Goal: Task Accomplishment & Management: Manage account settings

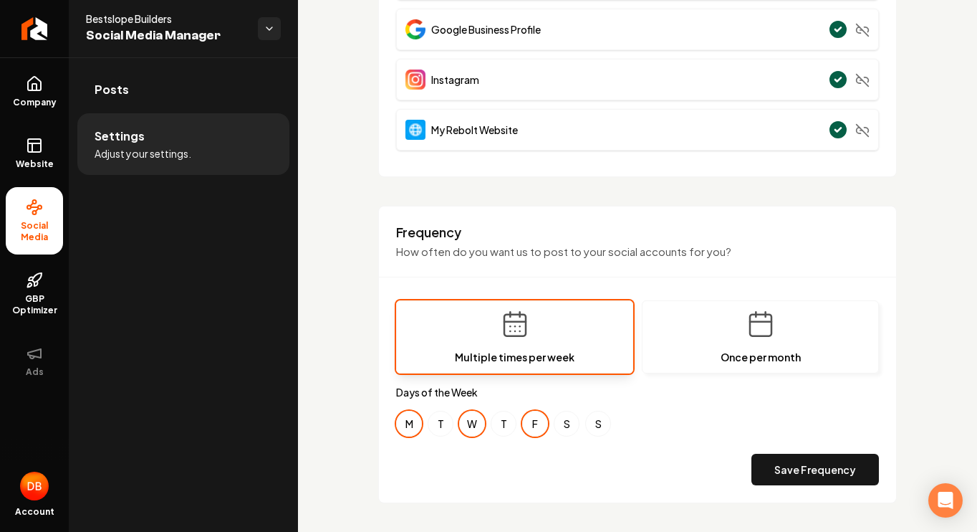
scroll to position [255, 0]
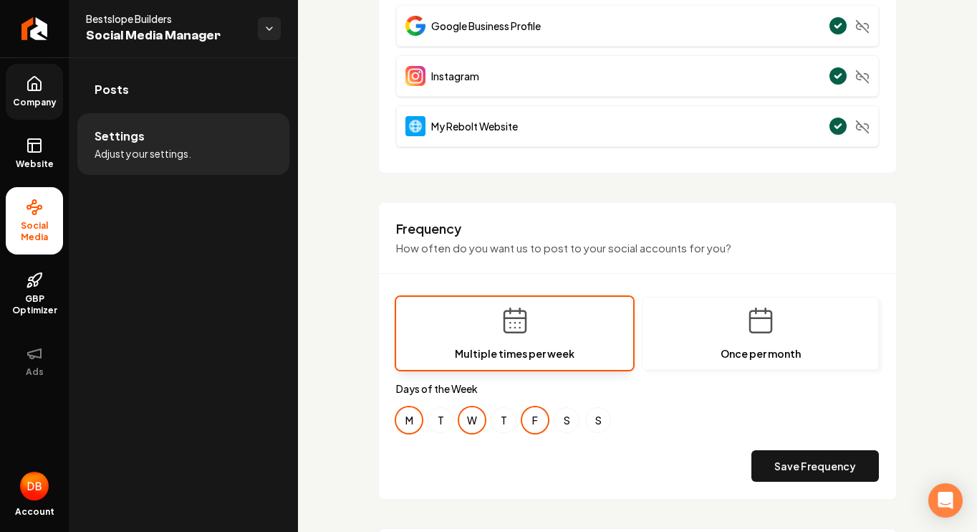
click at [26, 97] on span "Company" at bounding box center [34, 102] width 55 height 11
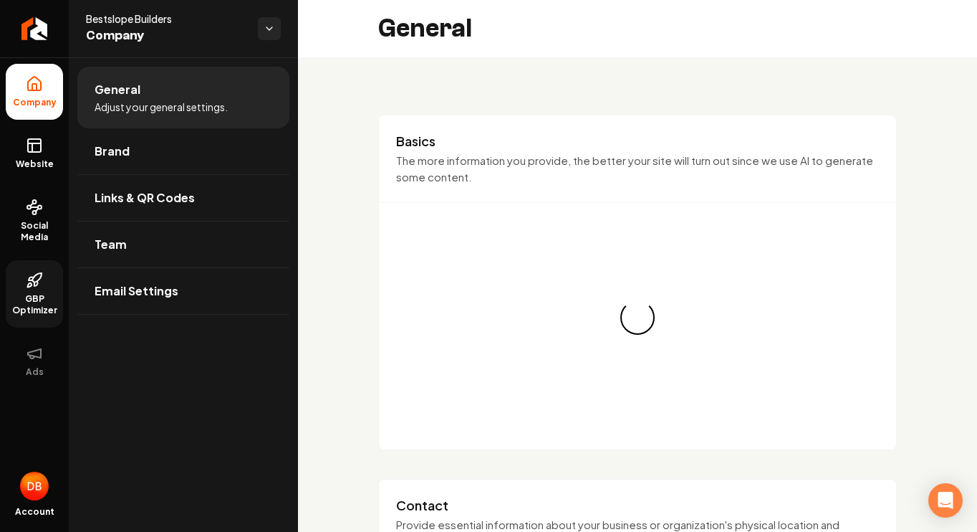
click at [39, 298] on span "GBP Optimizer" at bounding box center [34, 304] width 57 height 23
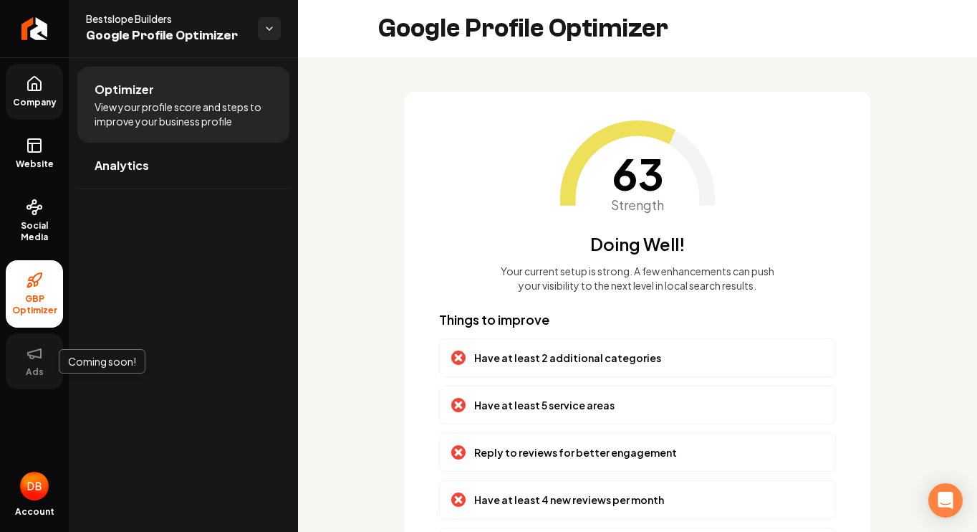
click at [37, 350] on icon at bounding box center [34, 353] width 13 height 9
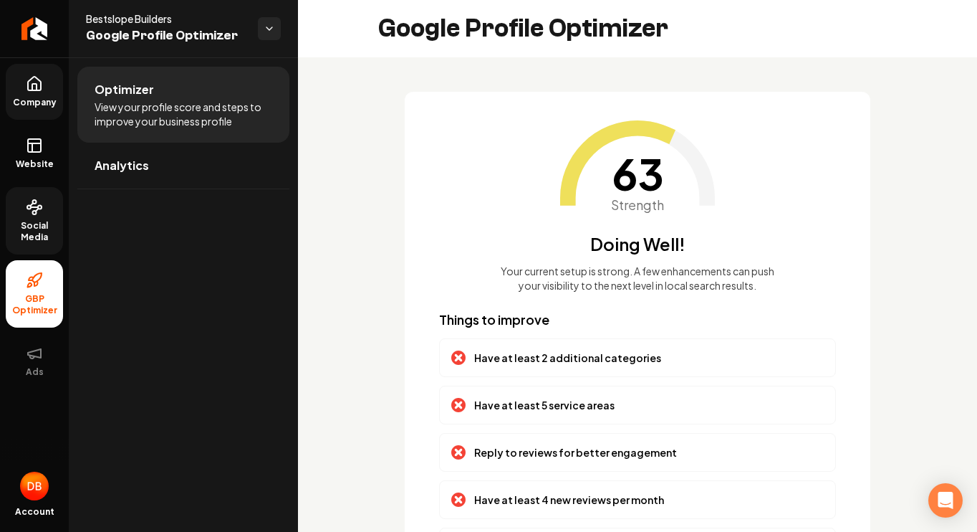
click at [32, 227] on span "Social Media" at bounding box center [34, 231] width 57 height 23
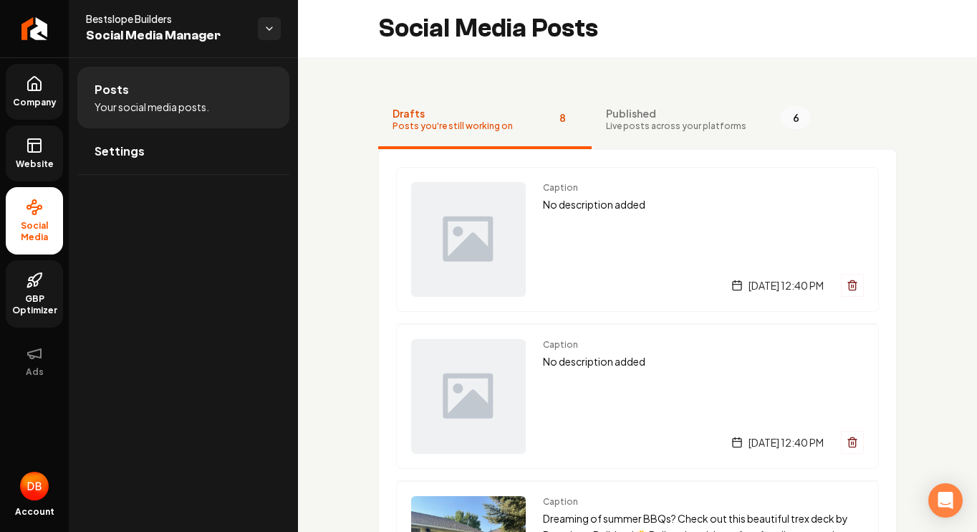
click at [24, 159] on span "Website" at bounding box center [34, 163] width 49 height 11
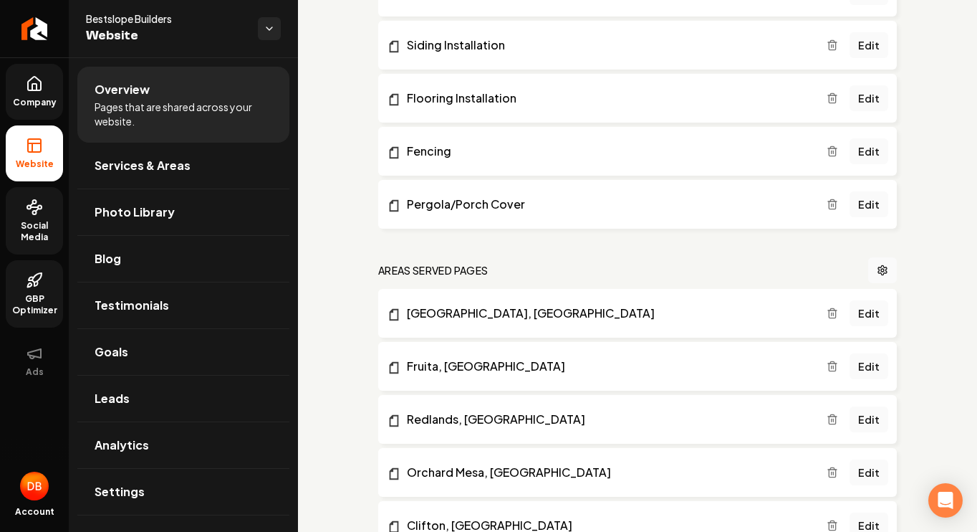
scroll to position [708, 0]
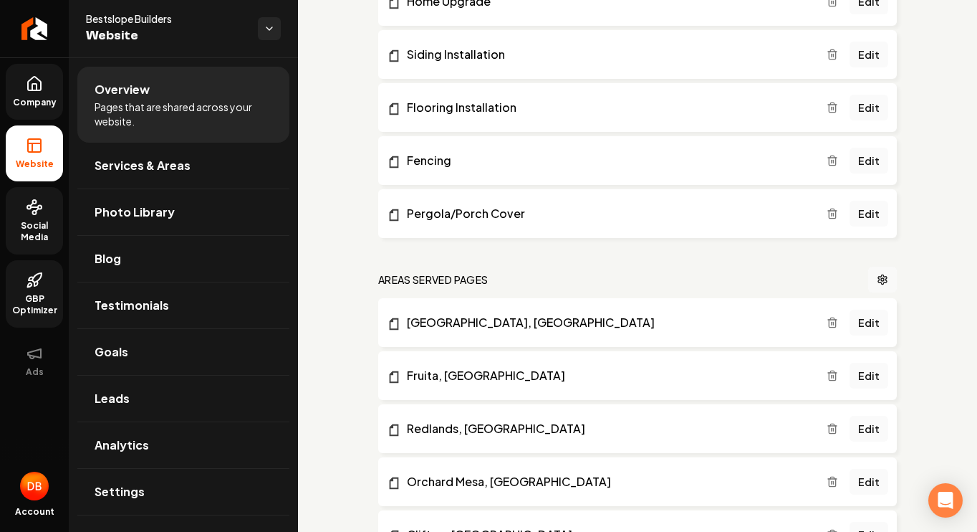
click at [882, 277] on icon "Main content area" at bounding box center [882, 279] width 11 height 11
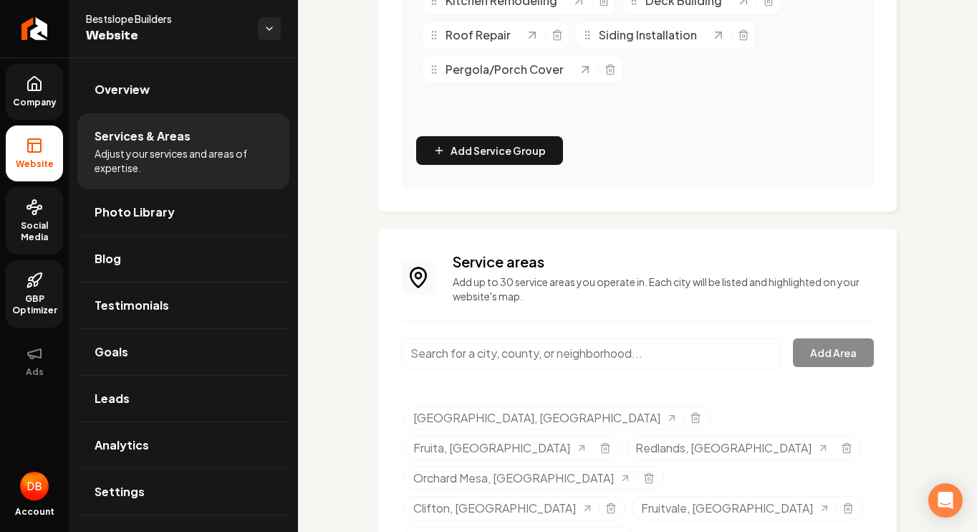
scroll to position [554, 0]
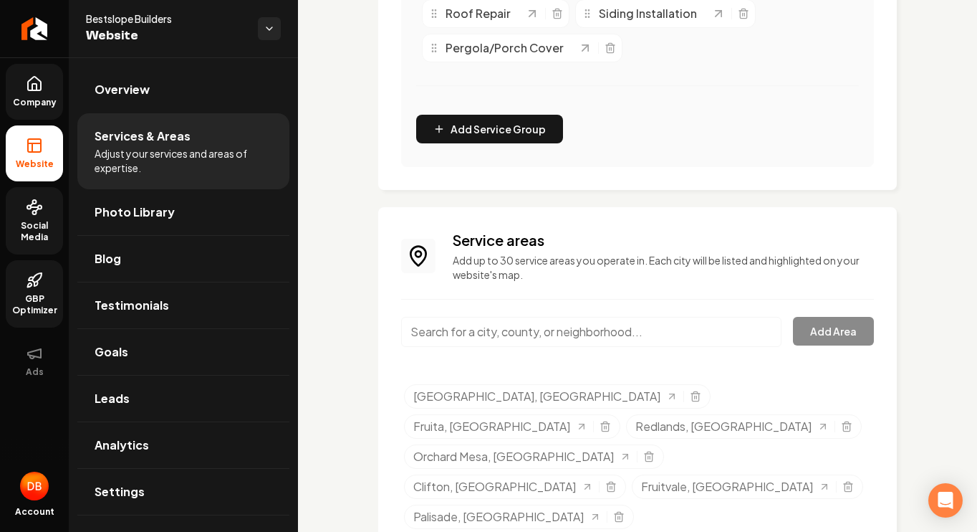
click at [509, 337] on input "Main content area" at bounding box center [591, 332] width 380 height 30
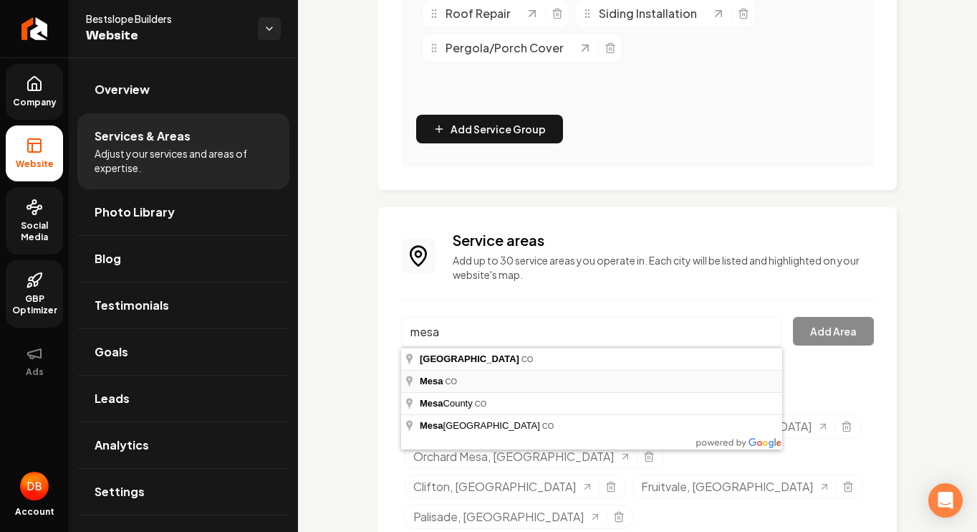
type input "Mesa, [GEOGRAPHIC_DATA]"
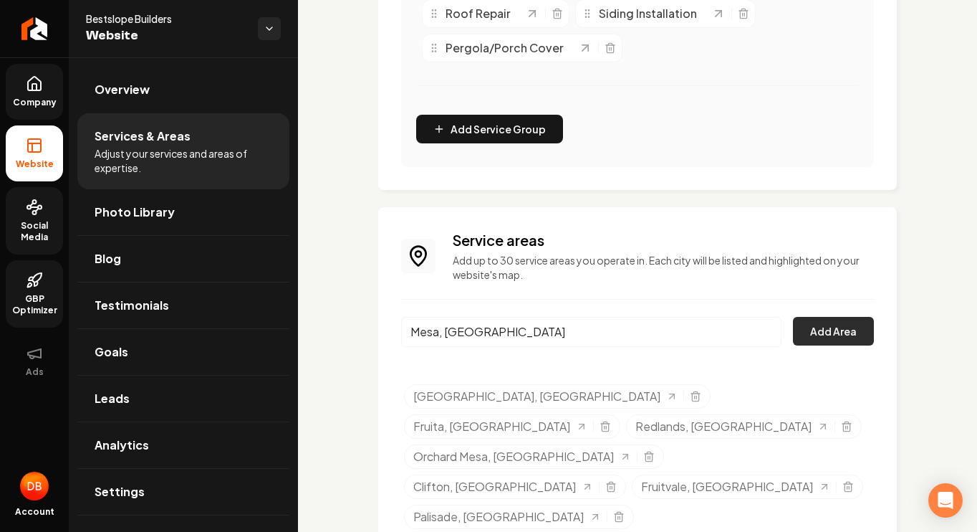
click at [835, 328] on button "Add Area" at bounding box center [833, 331] width 81 height 29
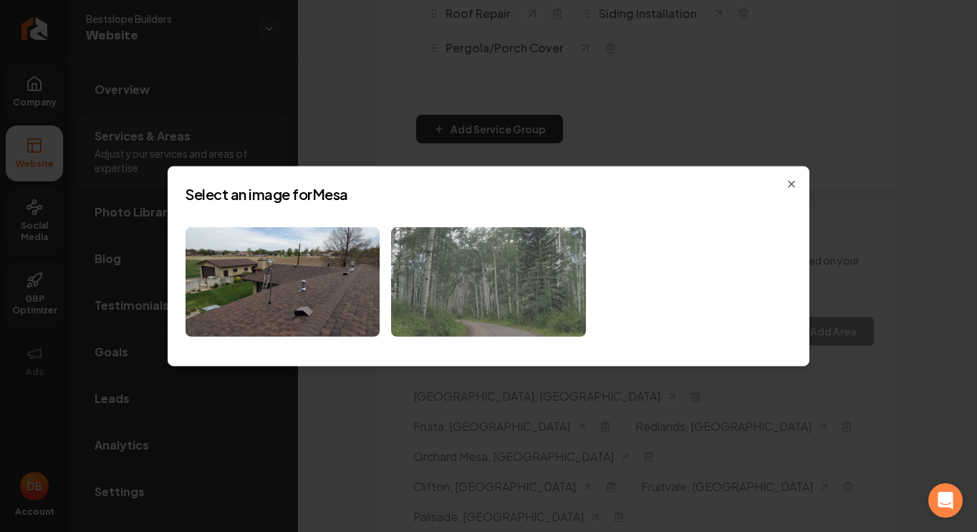
click at [462, 269] on img at bounding box center [488, 282] width 194 height 110
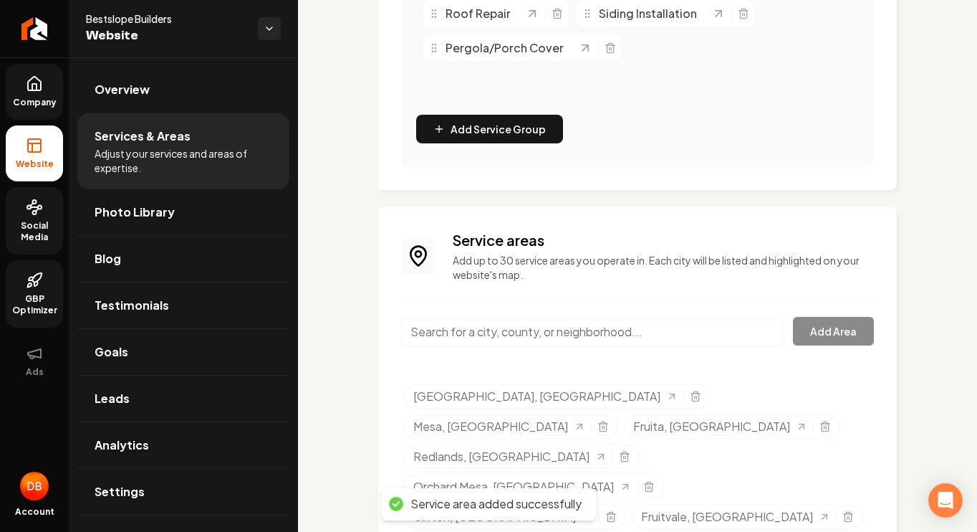
click at [456, 329] on input "Main content area" at bounding box center [591, 332] width 380 height 30
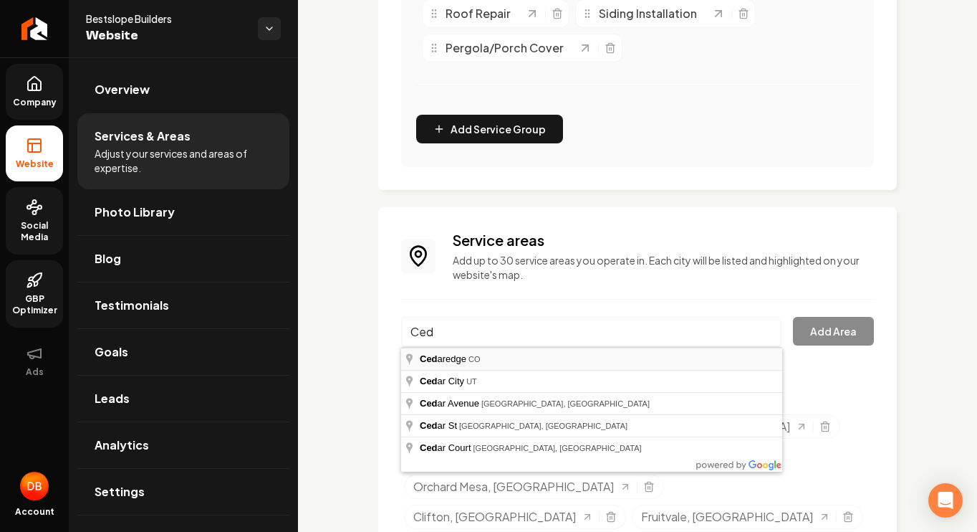
type input "Cedaredge, [GEOGRAPHIC_DATA]"
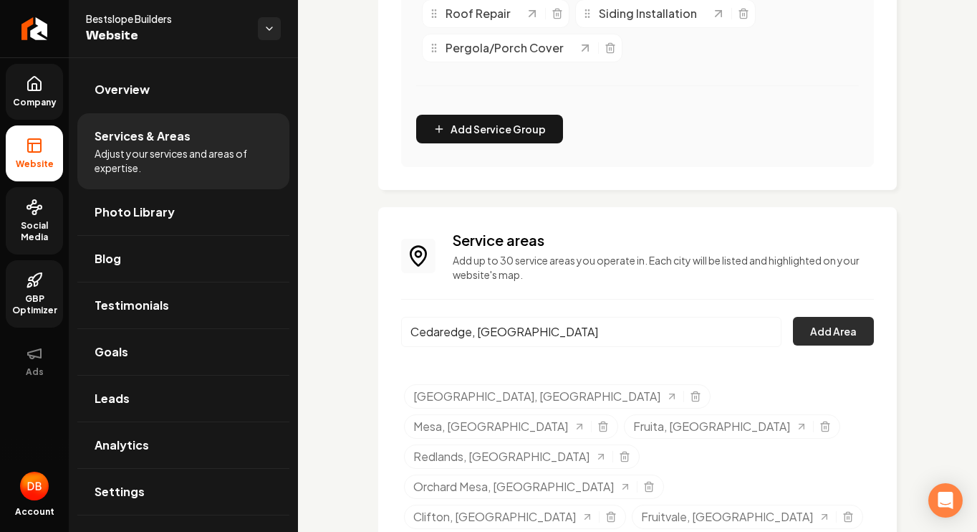
click at [829, 333] on button "Add Area" at bounding box center [833, 331] width 81 height 29
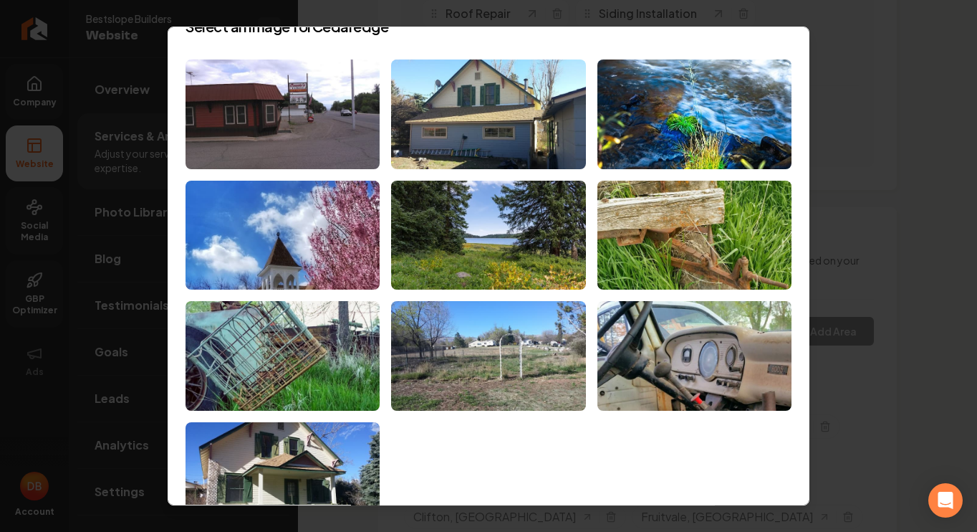
scroll to position [0, 0]
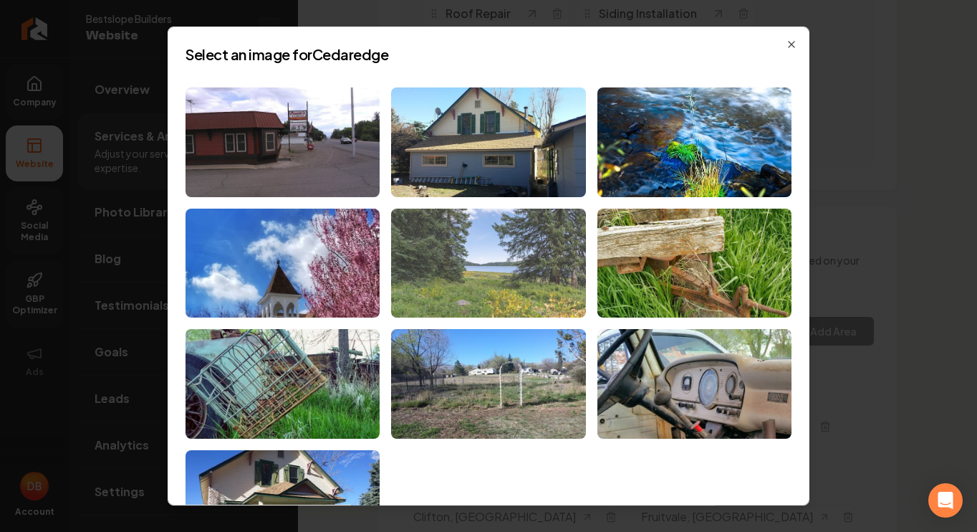
click at [441, 286] on img at bounding box center [488, 263] width 194 height 110
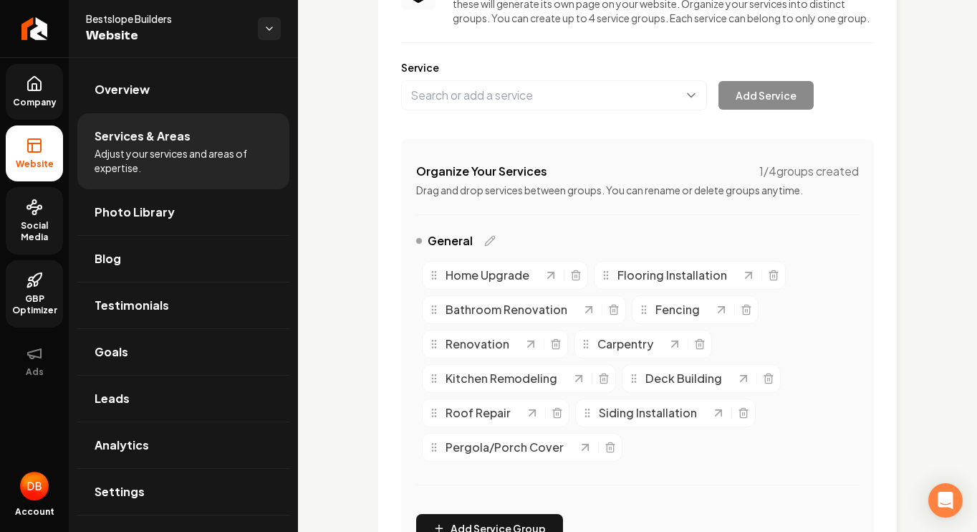
scroll to position [144, 0]
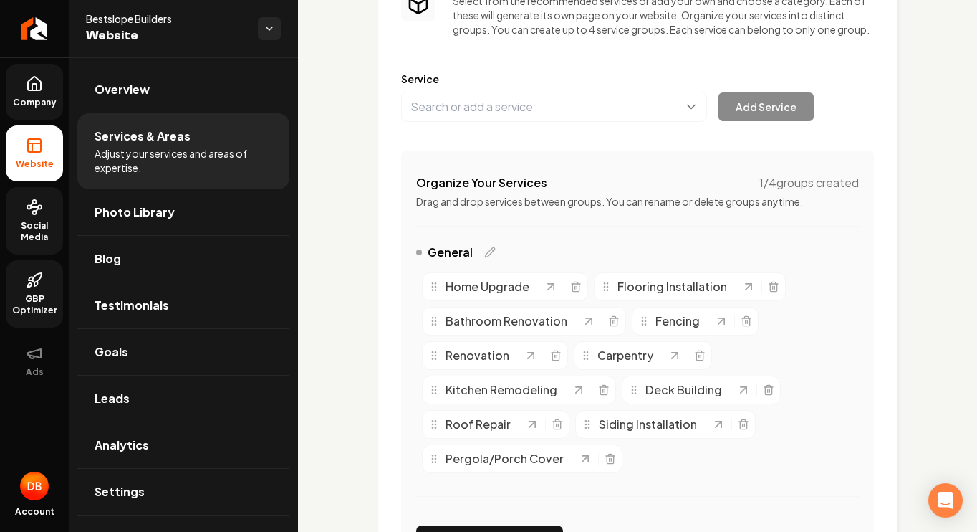
click at [376, 301] on div "Services Provided Select from the recommended services or add your own and choo…" at bounding box center [637, 487] width 679 height 1149
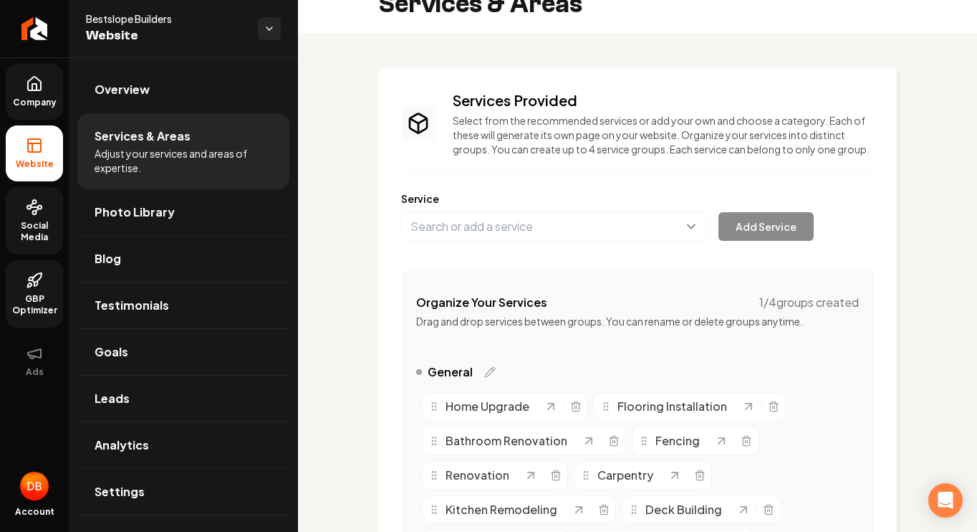
scroll to position [0, 0]
